Goal: Information Seeking & Learning: Understand process/instructions

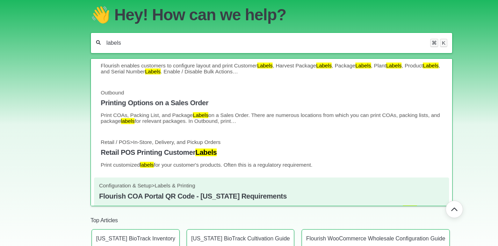
scroll to position [127, 0]
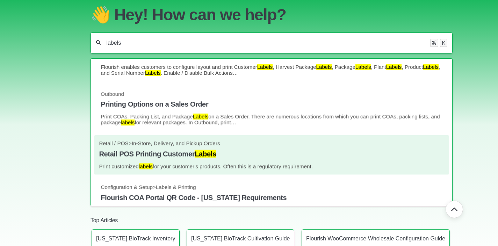
type input "labels"
click at [118, 158] on h4 "Retail POS Printing Customer Labels" at bounding box center [271, 154] width 345 height 8
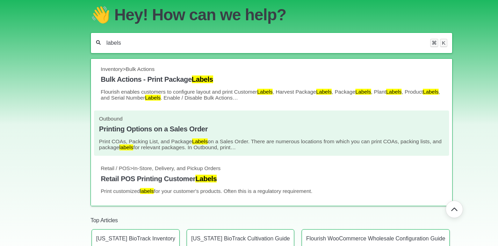
scroll to position [100, 0]
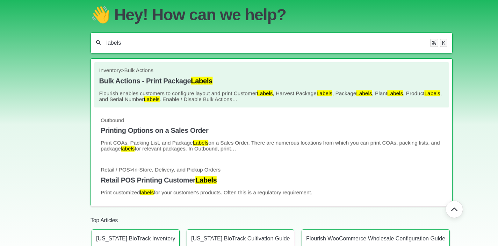
click at [167, 84] on h4 "Bulk Actions - Print Package Labels" at bounding box center [271, 81] width 345 height 8
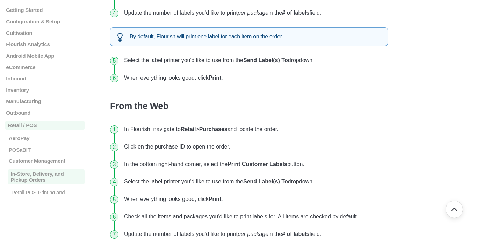
scroll to position [239, 0]
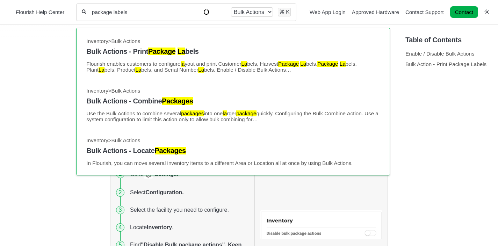
type input "package labels"
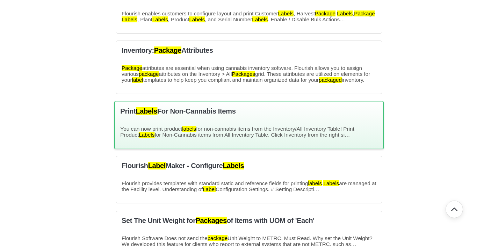
scroll to position [82, 0]
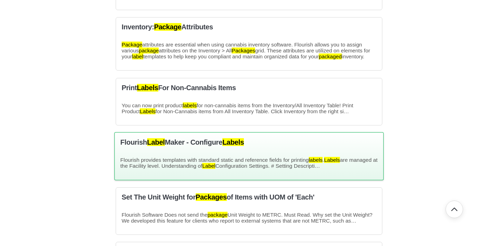
click at [198, 147] on h3 "Flourish Label Maker - Configure Labels" at bounding box center [248, 143] width 257 height 8
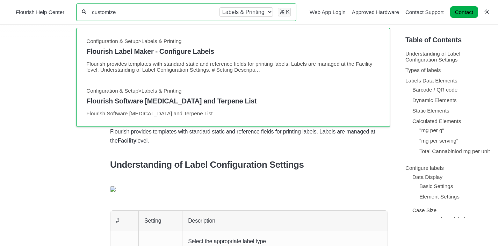
type input "customize"
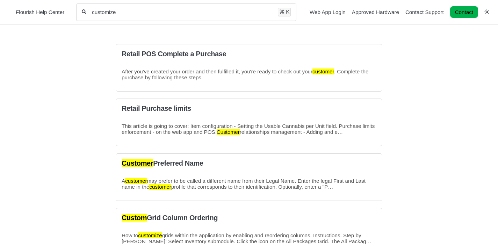
click at [141, 13] on input "customize" at bounding box center [182, 12] width 182 height 7
